Goal: Information Seeking & Learning: Learn about a topic

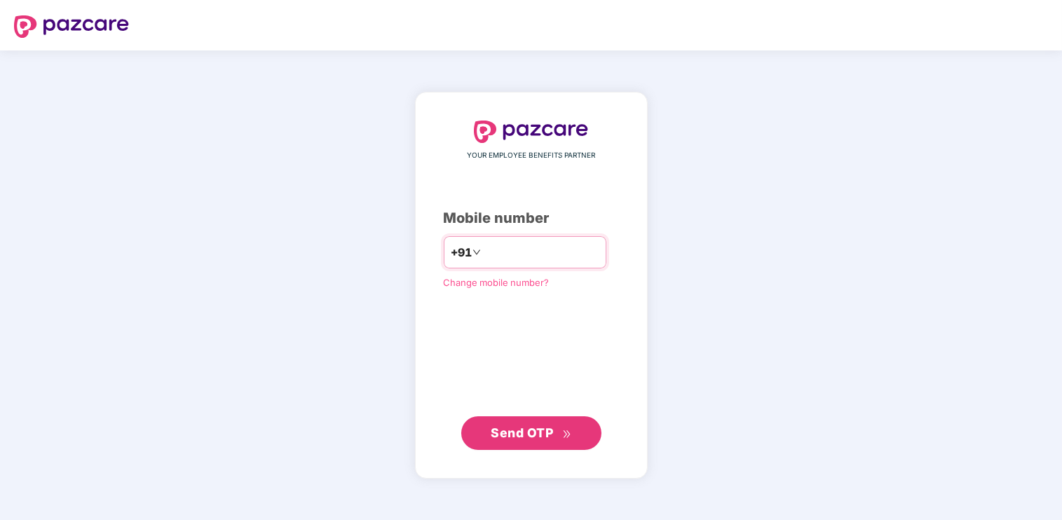
click at [571, 257] on input "number" at bounding box center [541, 252] width 115 height 22
type input "**********"
click at [444, 367] on div "**********" at bounding box center [531, 285] width 175 height 328
click at [517, 439] on span "Send OTP" at bounding box center [522, 432] width 62 height 15
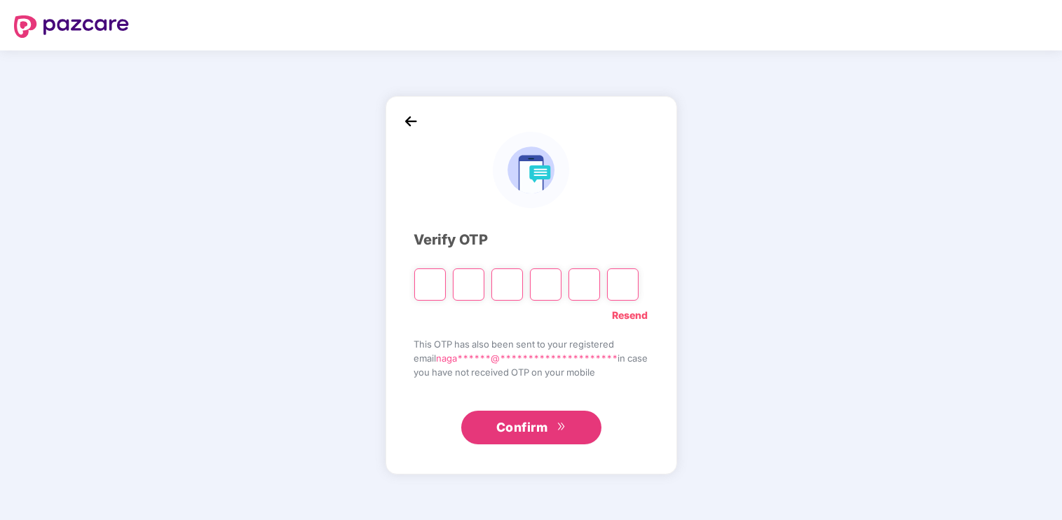
click at [414, 276] on div at bounding box center [430, 285] width 32 height 32
click at [416, 284] on input "Please enter verification code. Digit 1" at bounding box center [430, 285] width 32 height 32
type input "*"
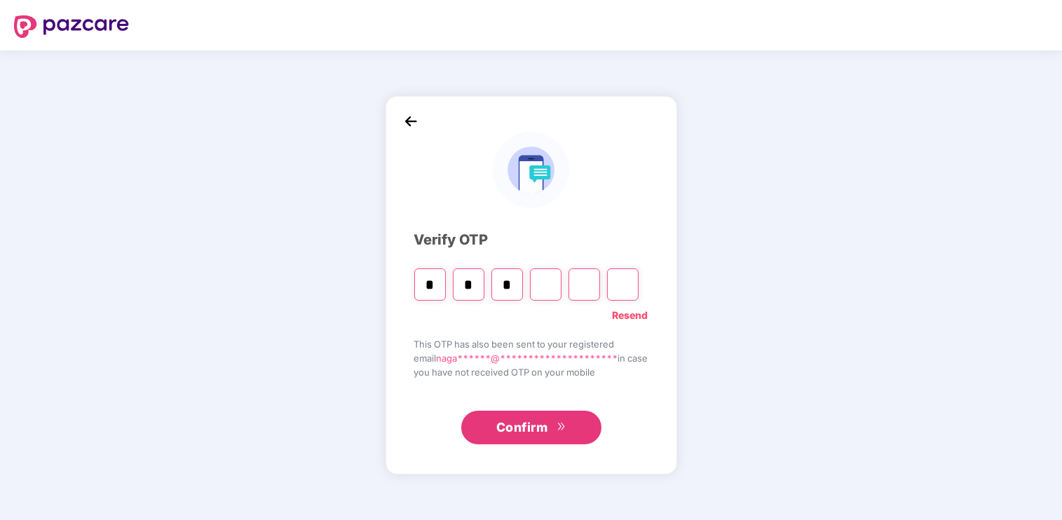
type input "*"
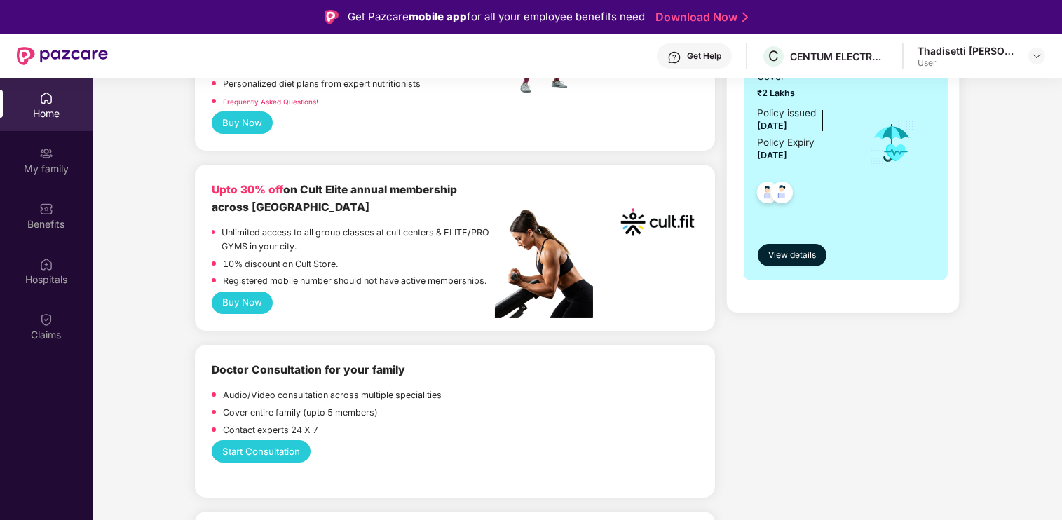
scroll to position [421, 0]
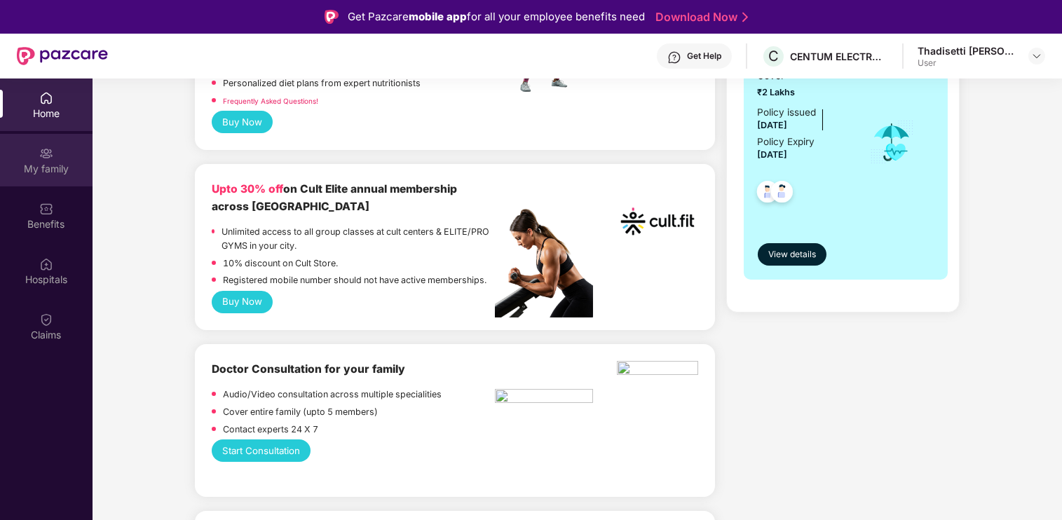
click at [62, 151] on div "My family" at bounding box center [46, 160] width 93 height 53
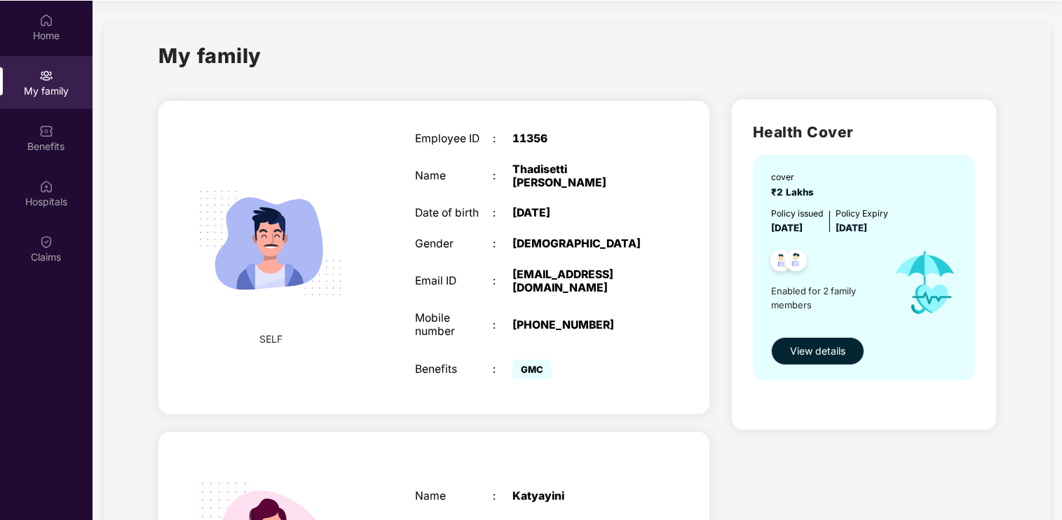
click at [838, 349] on span "View details" at bounding box center [817, 351] width 55 height 15
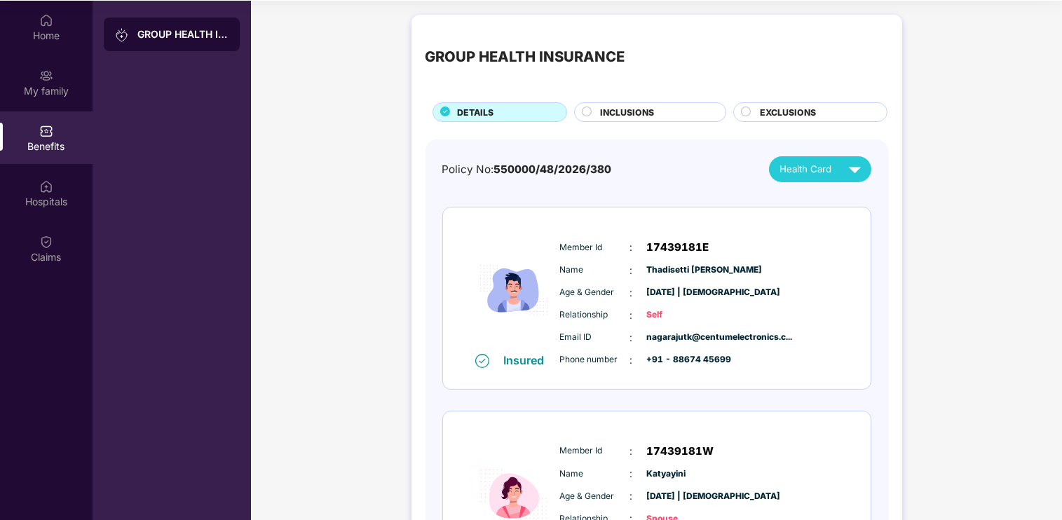
click at [679, 110] on div "INCLUSIONS" at bounding box center [656, 113] width 126 height 15
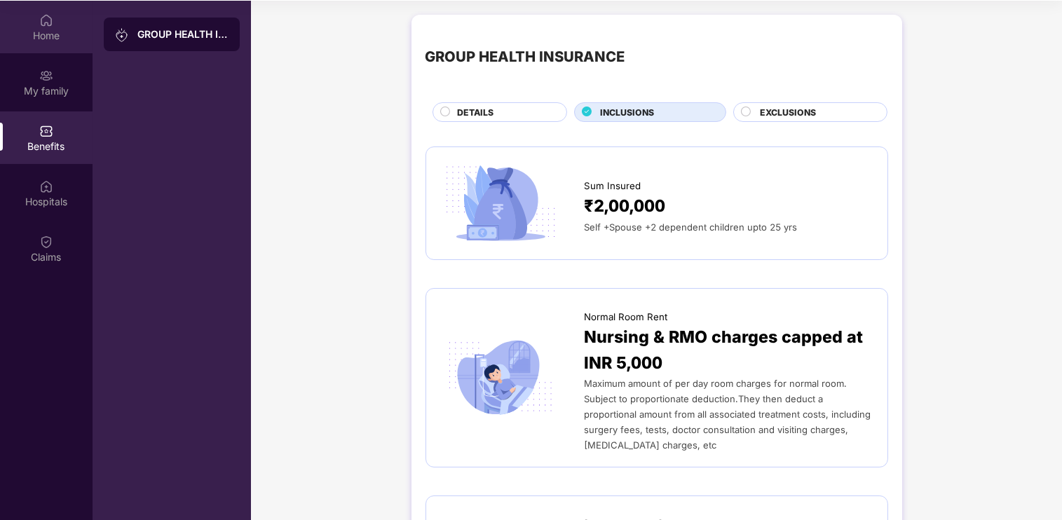
click at [43, 23] on img at bounding box center [46, 20] width 14 height 14
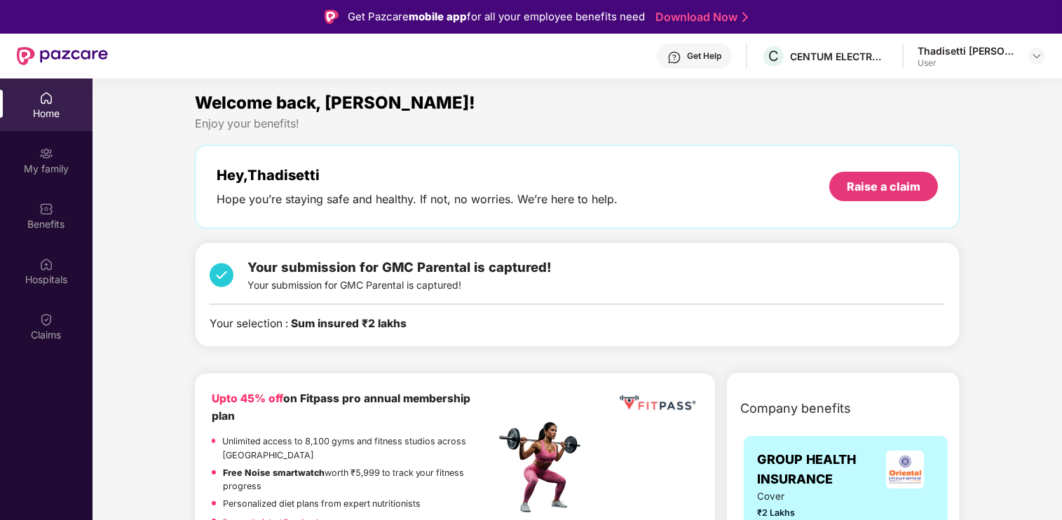
click at [50, 107] on div "Home" at bounding box center [46, 114] width 93 height 14
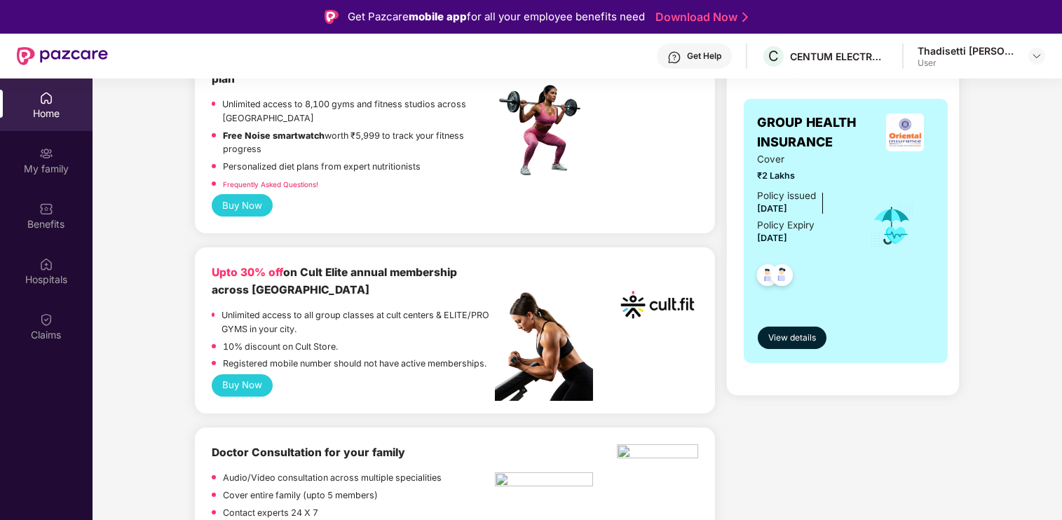
scroll to position [421, 0]
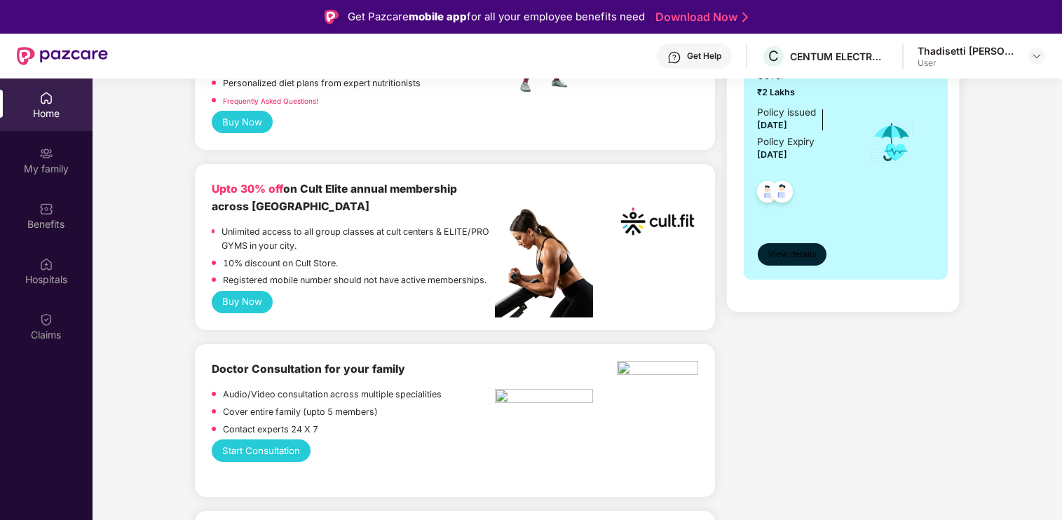
click at [799, 248] on span "View details" at bounding box center [792, 254] width 48 height 13
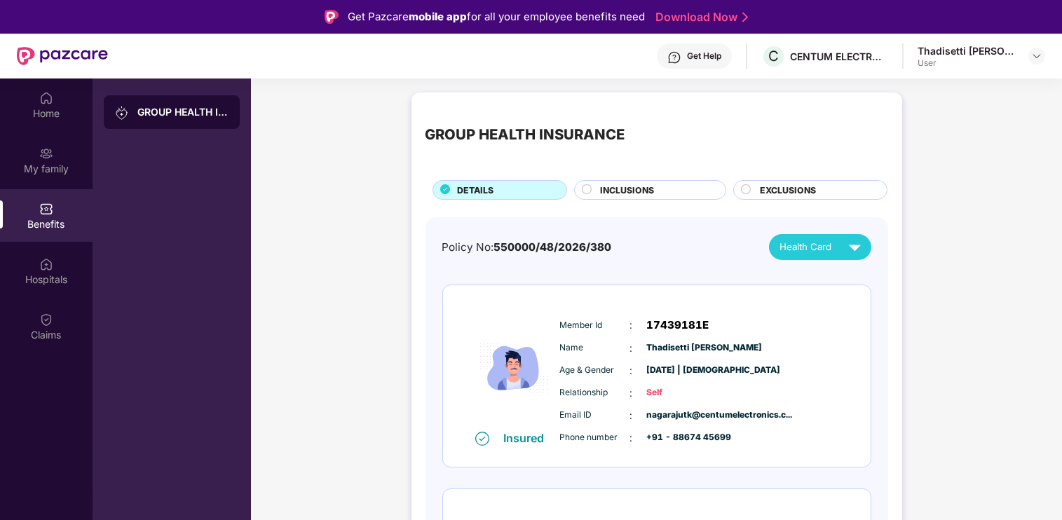
click at [664, 182] on div "INCLUSIONS" at bounding box center [650, 190] width 152 height 20
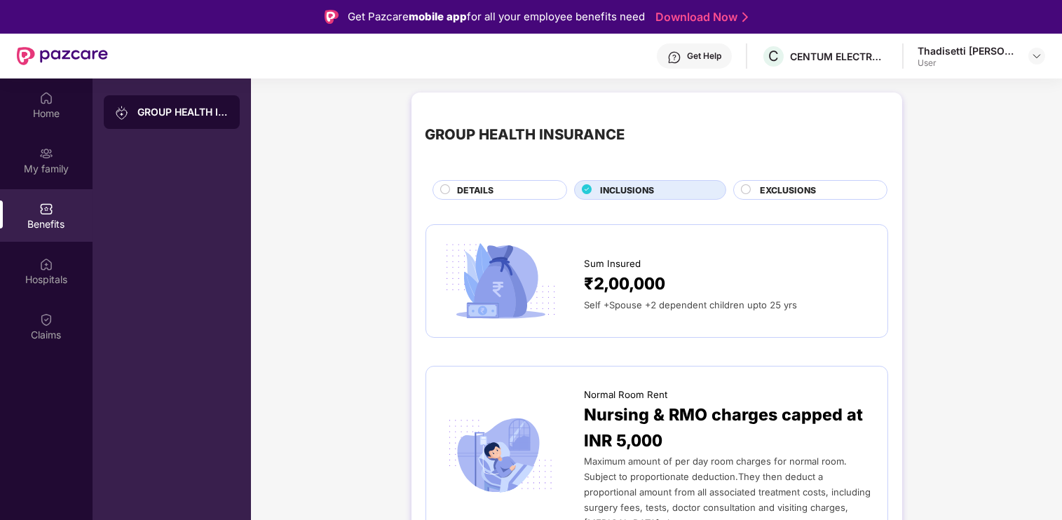
click at [541, 189] on div "DETAILS" at bounding box center [504, 191] width 109 height 15
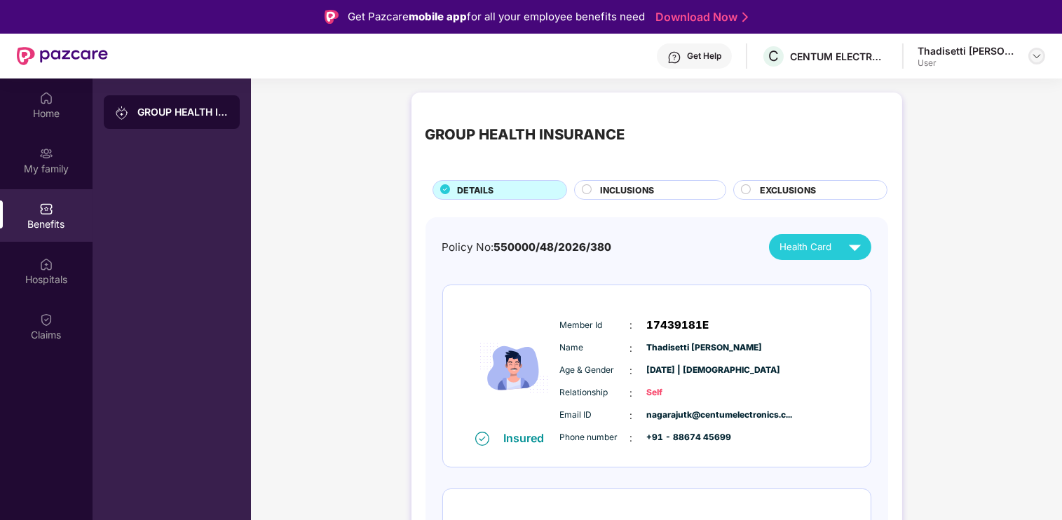
click at [1038, 55] on img at bounding box center [1036, 55] width 11 height 11
click at [933, 288] on div "GROUP HEALTH INSURANCE DETAILS INCLUSIONS EXCLUSIONS Policy No: 550000/48/2026/…" at bounding box center [656, 422] width 811 height 672
click at [168, 102] on div "GROUP HEALTH INSURANCE" at bounding box center [172, 112] width 136 height 34
click at [172, 114] on div "GROUP HEALTH INSURANCE" at bounding box center [182, 112] width 91 height 14
click at [51, 107] on div "Home" at bounding box center [46, 114] width 93 height 14
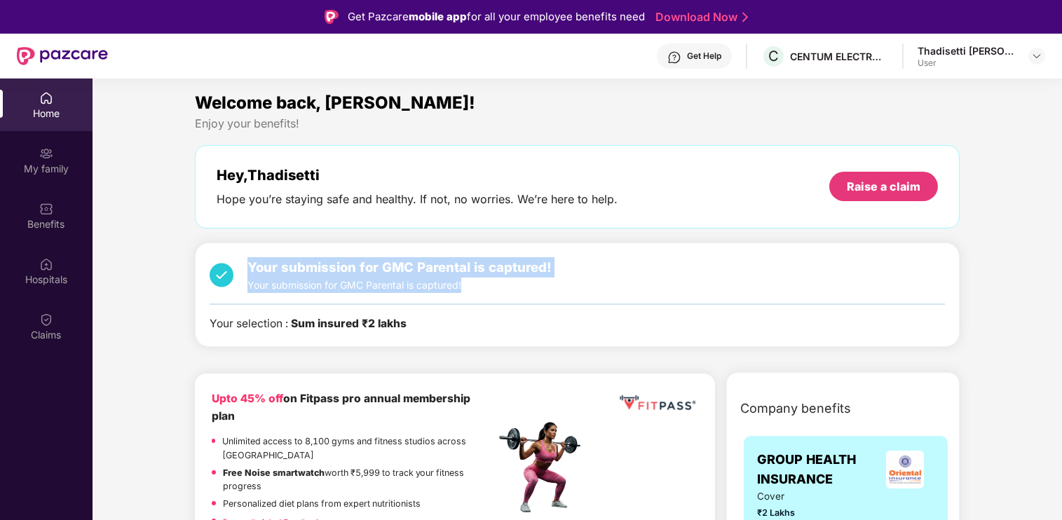
drag, startPoint x: 243, startPoint y: 257, endPoint x: 509, endPoint y: 285, distance: 267.8
click at [509, 285] on div "Your submission for GMC Parental is captured! Your submission for GMC Parental …" at bounding box center [381, 275] width 342 height 36
drag, startPoint x: 509, startPoint y: 285, endPoint x: 473, endPoint y: 289, distance: 36.0
click at [470, 290] on div "Your submission for GMC Parental is captured! Your submission for GMC Parental …" at bounding box center [399, 275] width 304 height 36
click at [468, 287] on div "Your submission for GMC Parental is captured! Your submission for GMC Parental …" at bounding box center [399, 275] width 304 height 36
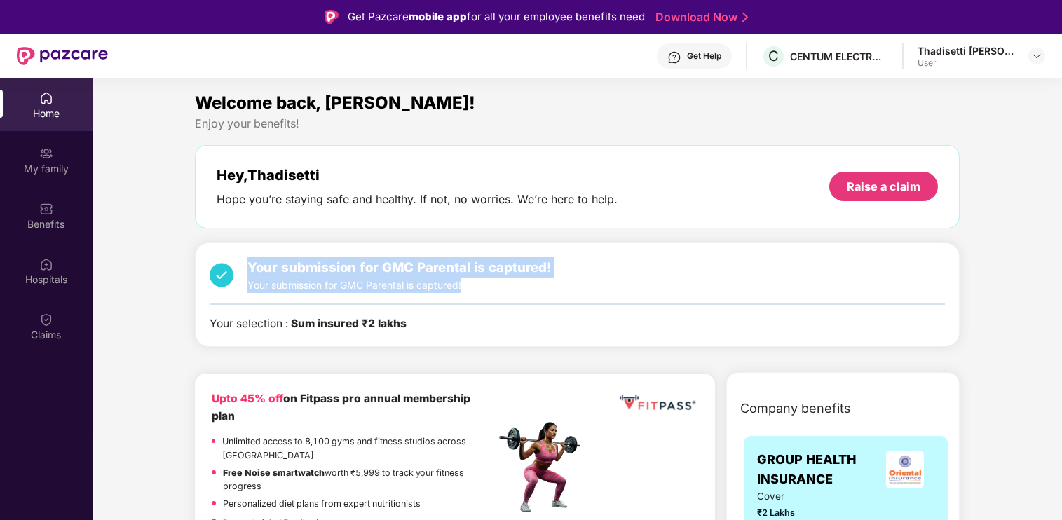
click at [479, 292] on div "Your submission for GMC Parental is captured! Your submission for GMC Parental …" at bounding box center [399, 275] width 304 height 36
drag, startPoint x: 467, startPoint y: 288, endPoint x: 257, endPoint y: 260, distance: 212.2
click at [257, 260] on div "Your submission for GMC Parental is captured! Your submission for GMC Parental …" at bounding box center [399, 275] width 304 height 36
